Goal: Find specific page/section: Find specific page/section

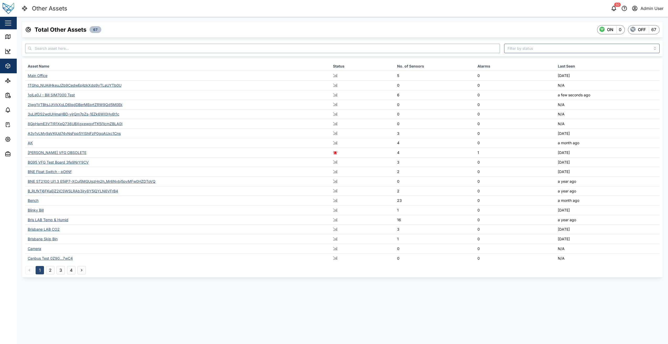
click at [62, 52] on input "text" at bounding box center [262, 48] width 475 height 9
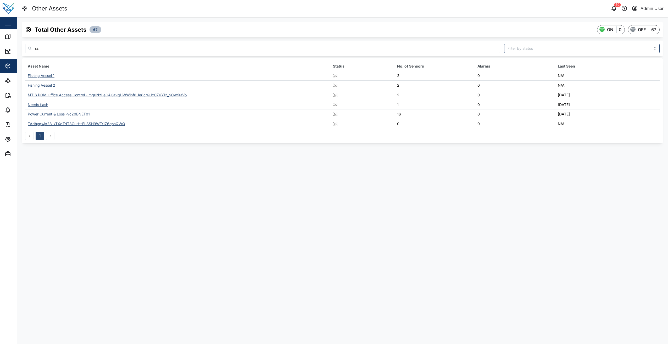
type input "ss"
click at [36, 104] on div "Needs flash" at bounding box center [38, 104] width 20 height 4
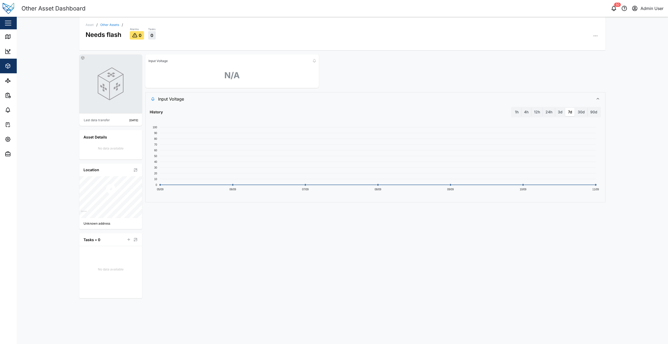
click at [599, 37] on div "Asset / Other Assets / Needs flash Alarms 0 Tasks 0" at bounding box center [342, 33] width 526 height 33
click at [597, 35] on icon "button" at bounding box center [595, 35] width 5 height 5
click at [570, 64] on div "Event Logs" at bounding box center [575, 64] width 39 height 5
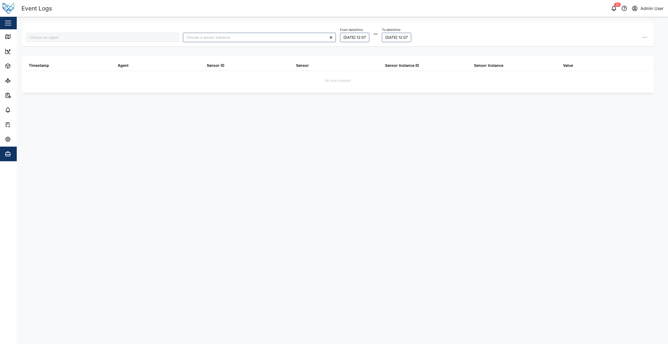
type input "Needs flash"
click at [647, 37] on button "button" at bounding box center [644, 37] width 9 height 9
click at [494, 31] on div "From date/time 10/09/2025 12:07 To date/time 11/09/2025 12:07 Export data Expor…" at bounding box center [495, 34] width 310 height 16
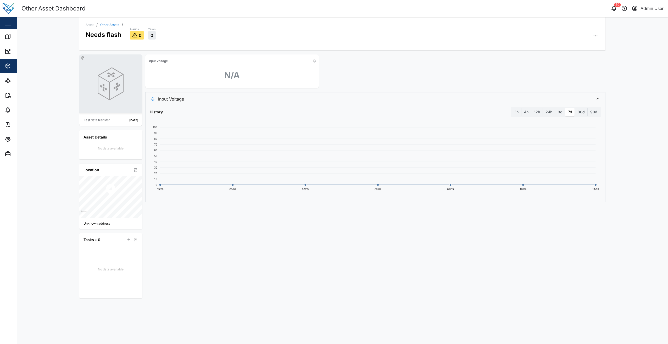
click at [599, 34] on div "Asset / Other Assets / Needs flash Alarms 0 Tasks 0" at bounding box center [342, 33] width 526 height 33
click at [596, 33] on button "button" at bounding box center [595, 35] width 7 height 7
click at [582, 100] on div "Asset Logs" at bounding box center [575, 99] width 39 height 5
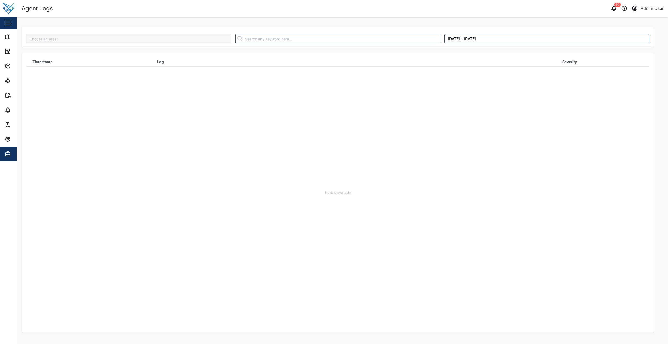
type input "Needs flash"
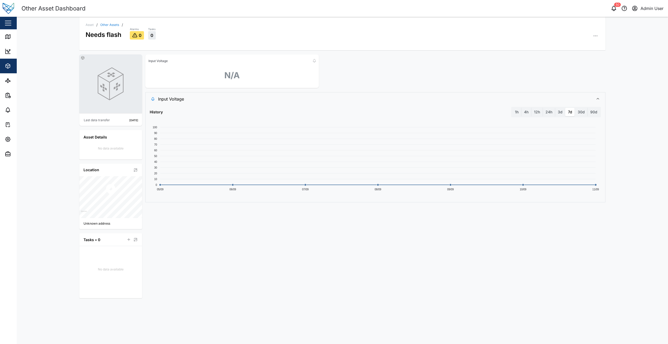
click at [589, 33] on div "Alarms 0 Tasks 0" at bounding box center [364, 33] width 469 height 13
click at [597, 36] on icon "button" at bounding box center [595, 35] width 5 height 5
click at [586, 110] on div "Field Gateway" at bounding box center [575, 108] width 39 height 5
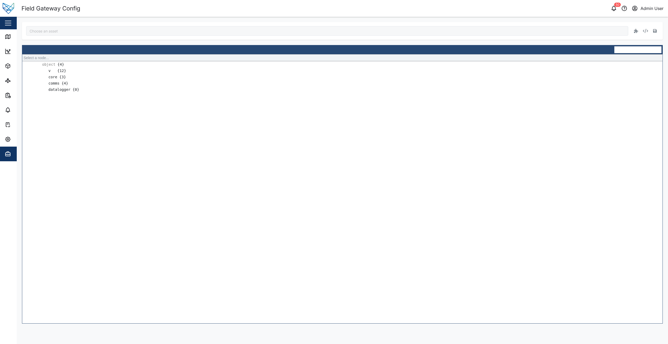
type input "Needs flash"
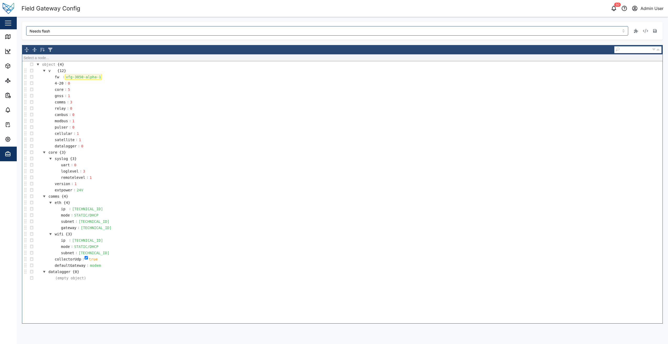
click at [97, 77] on div "vfg-3050-alpha-1" at bounding box center [83, 77] width 37 height 6
click at [652, 31] on button "button" at bounding box center [654, 30] width 7 height 7
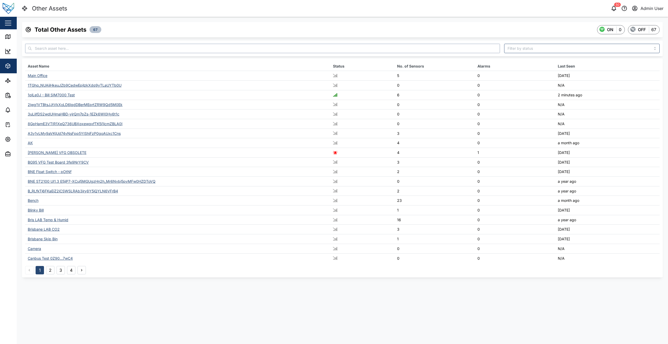
click at [117, 46] on input "text" at bounding box center [262, 48] width 475 height 9
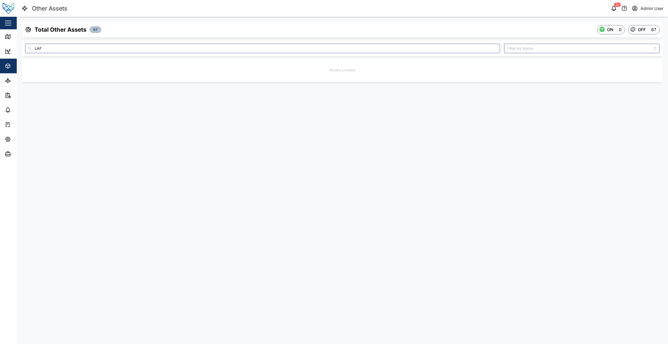
click at [517, 20] on div "Total Other Assets 67 ON 0 OFF 67 LAF No data available" at bounding box center [342, 52] width 651 height 70
click at [151, 49] on input "LAF" at bounding box center [262, 48] width 475 height 9
type input "L"
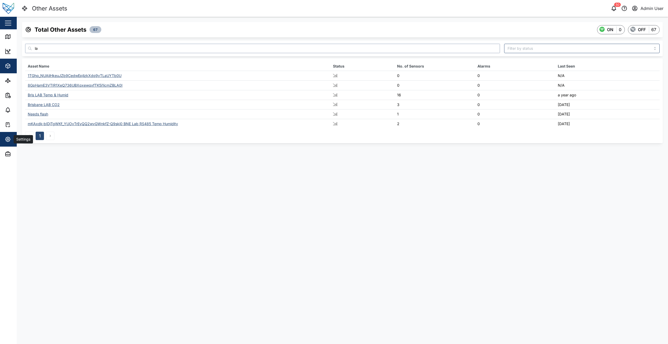
type input "la"
click at [2, 141] on button "Settings" at bounding box center [34, 139] width 68 height 15
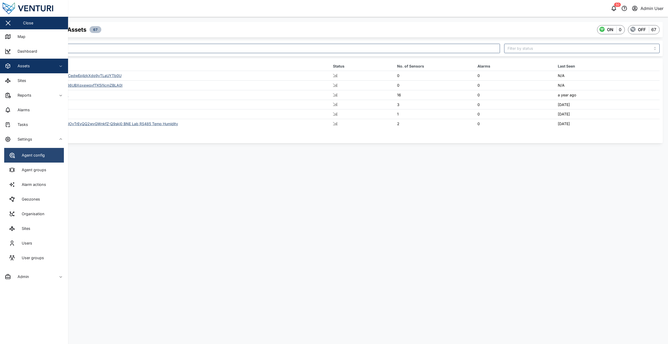
click at [50, 161] on link "Agent config" at bounding box center [34, 155] width 60 height 15
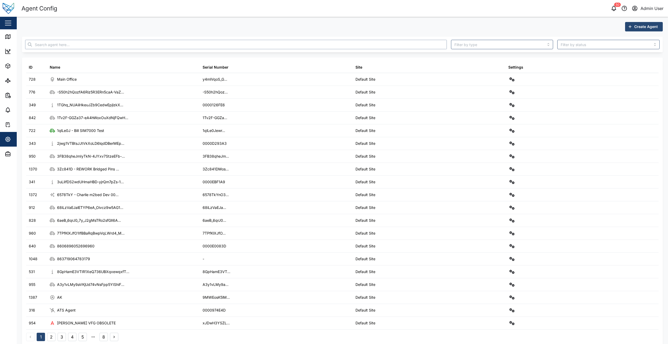
click at [122, 46] on input "text" at bounding box center [236, 44] width 422 height 9
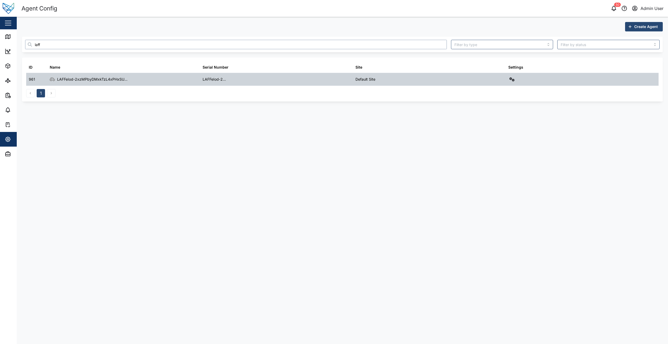
type input "laff"
click at [512, 77] on icon "button" at bounding box center [511, 79] width 5 height 4
click at [501, 124] on div "Field gateway config" at bounding box center [493, 125] width 36 height 6
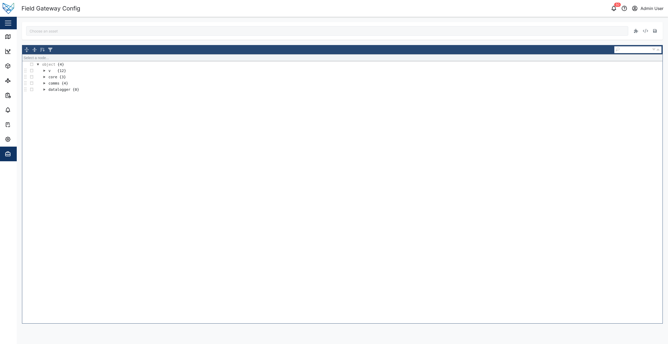
type input "LAFFeIod-2xzMPbyDMxkTzL4xPHxSUjDe32un7_LnRc"
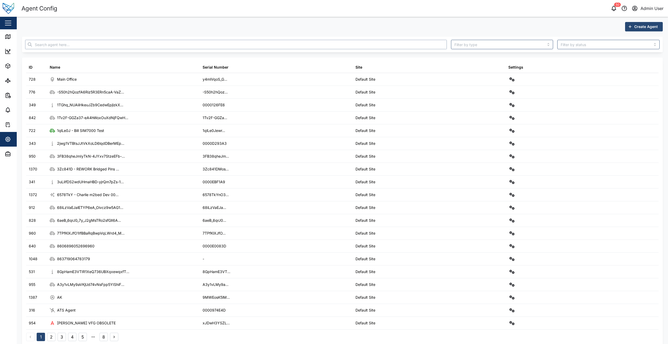
click at [408, 43] on input "text" at bounding box center [236, 44] width 422 height 9
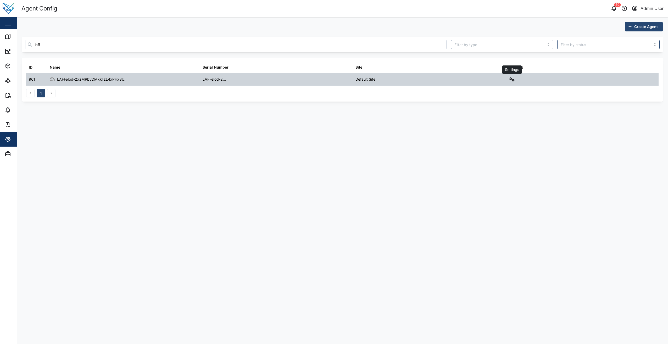
type input "laff"
click at [515, 80] on button "button" at bounding box center [511, 79] width 7 height 7
